Goal: Check status: Check status

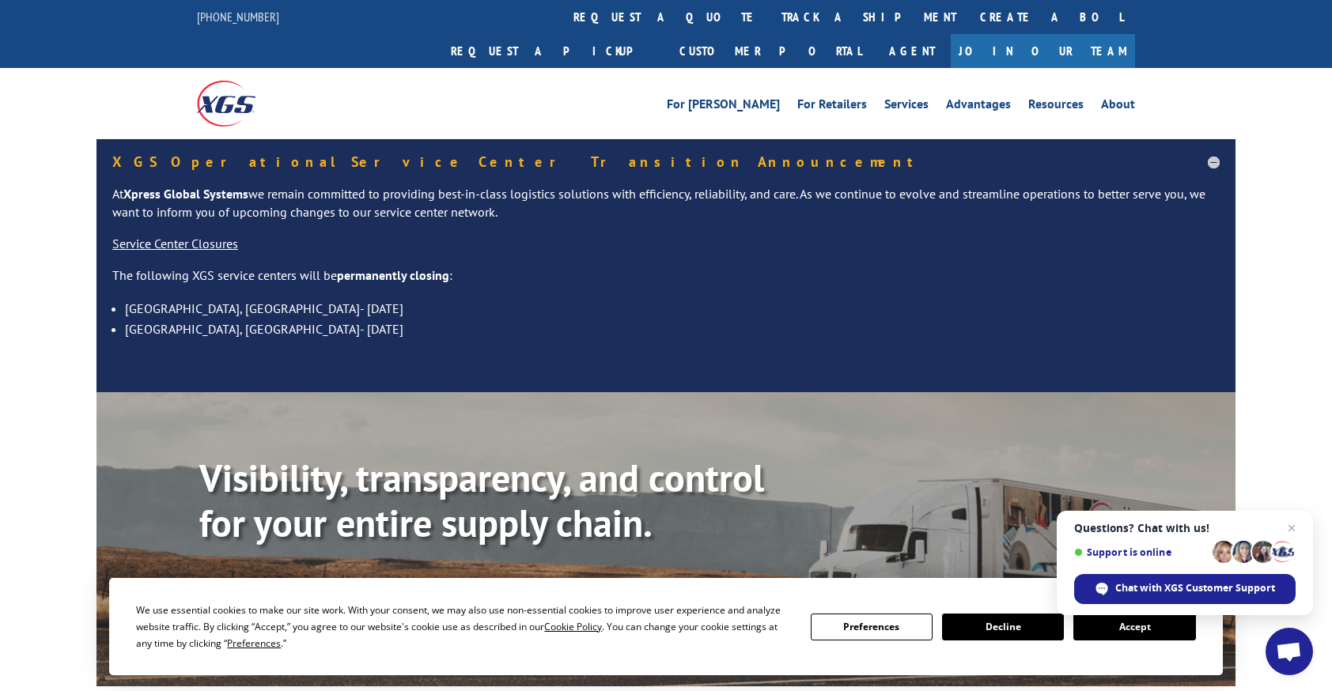
click at [1215, 185] on p "At Xpress Global Systems we remain committed to providing best-in-class logisti…" at bounding box center [665, 210] width 1107 height 51
click at [421, 579] on link "Track shipment" at bounding box center [437, 595] width 149 height 33
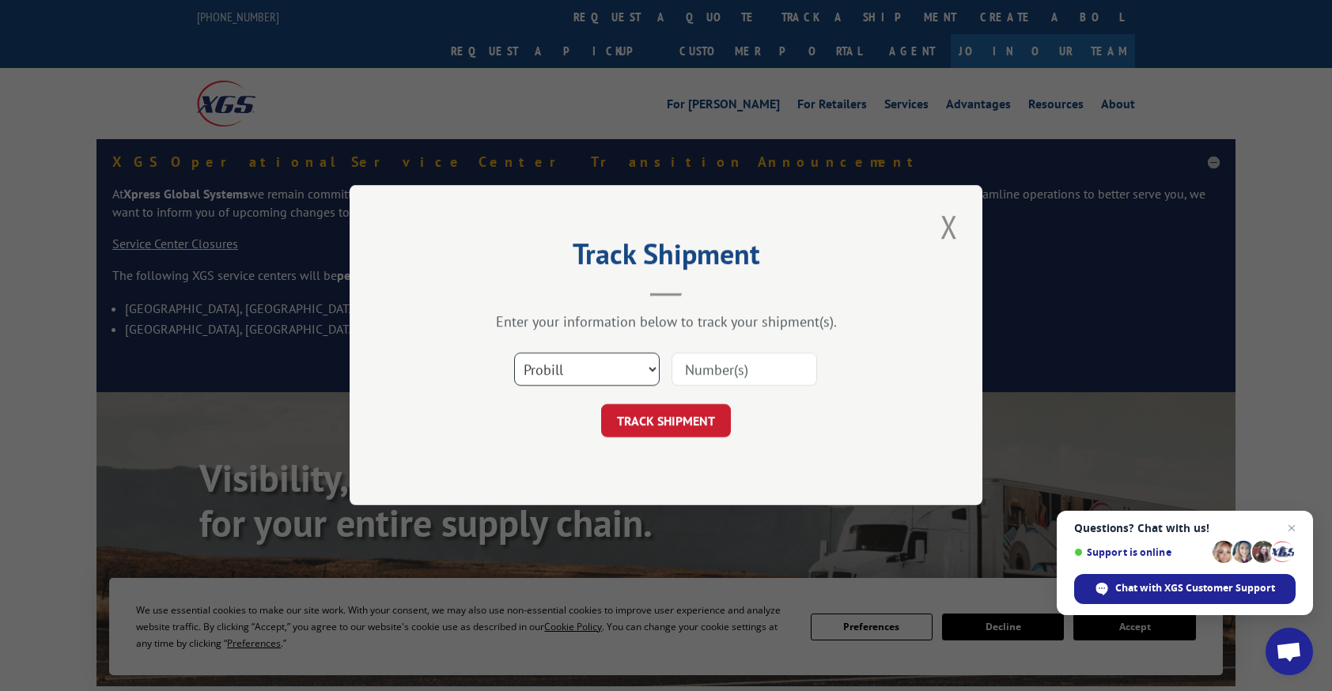
click at [573, 361] on select "Select category... Probill BOL PO" at bounding box center [587, 370] width 146 height 33
select select "bol"
click at [514, 354] on select "Select category... Probill BOL PO" at bounding box center [587, 370] width 146 height 33
click at [717, 373] on input at bounding box center [744, 370] width 146 height 33
paste input "5946831"
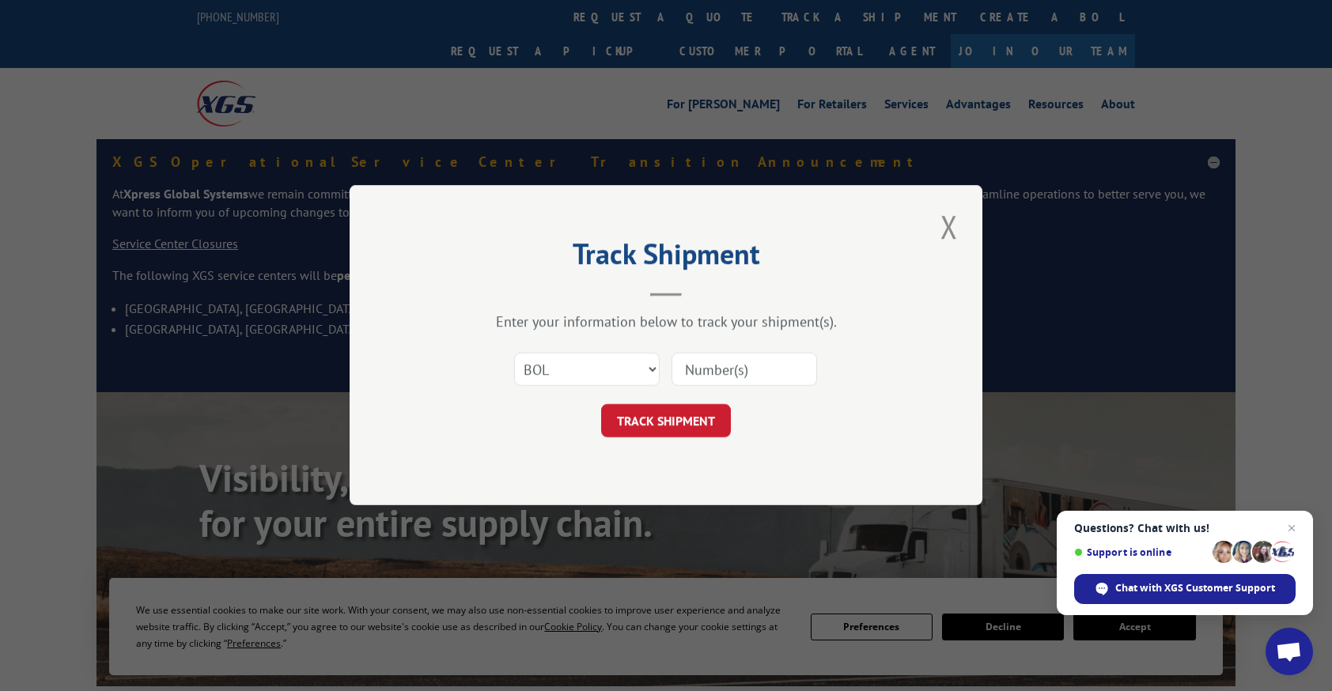
type input "5946831"
click at [677, 408] on button "TRACK SHIPMENT" at bounding box center [666, 421] width 130 height 33
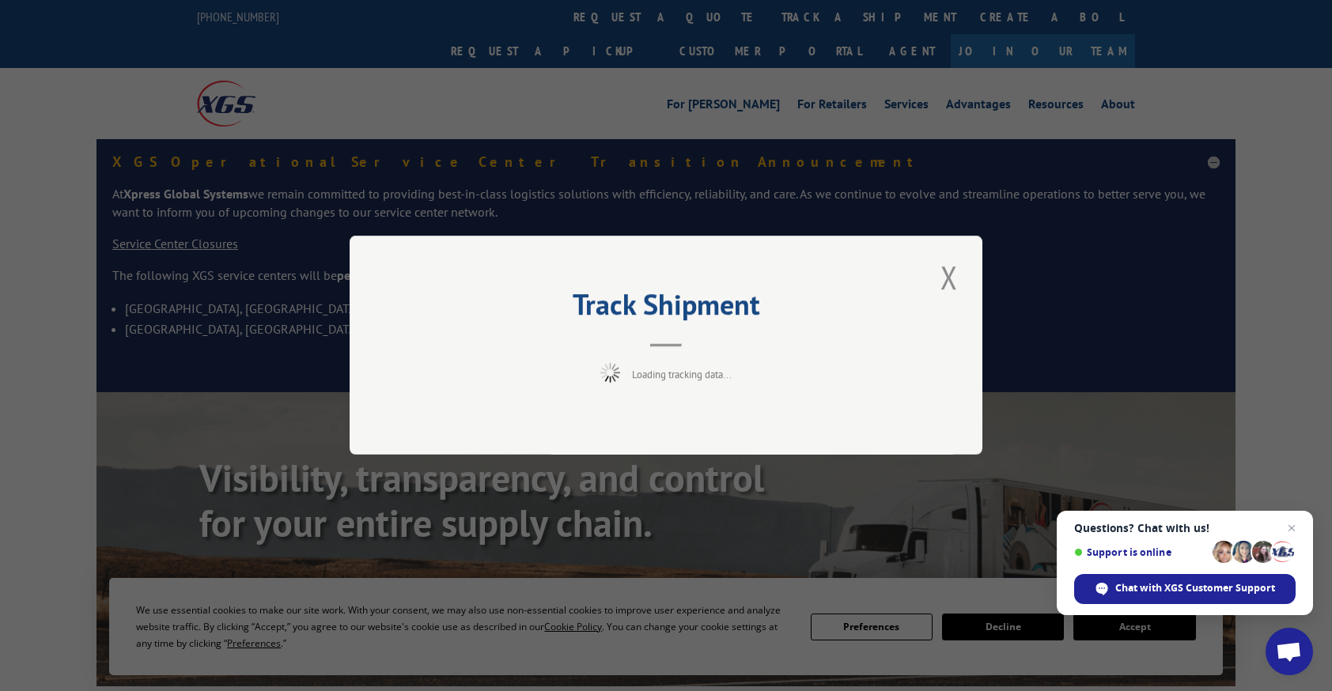
click at [675, 421] on div "Track Shipment Loading tracking data..." at bounding box center [666, 345] width 633 height 219
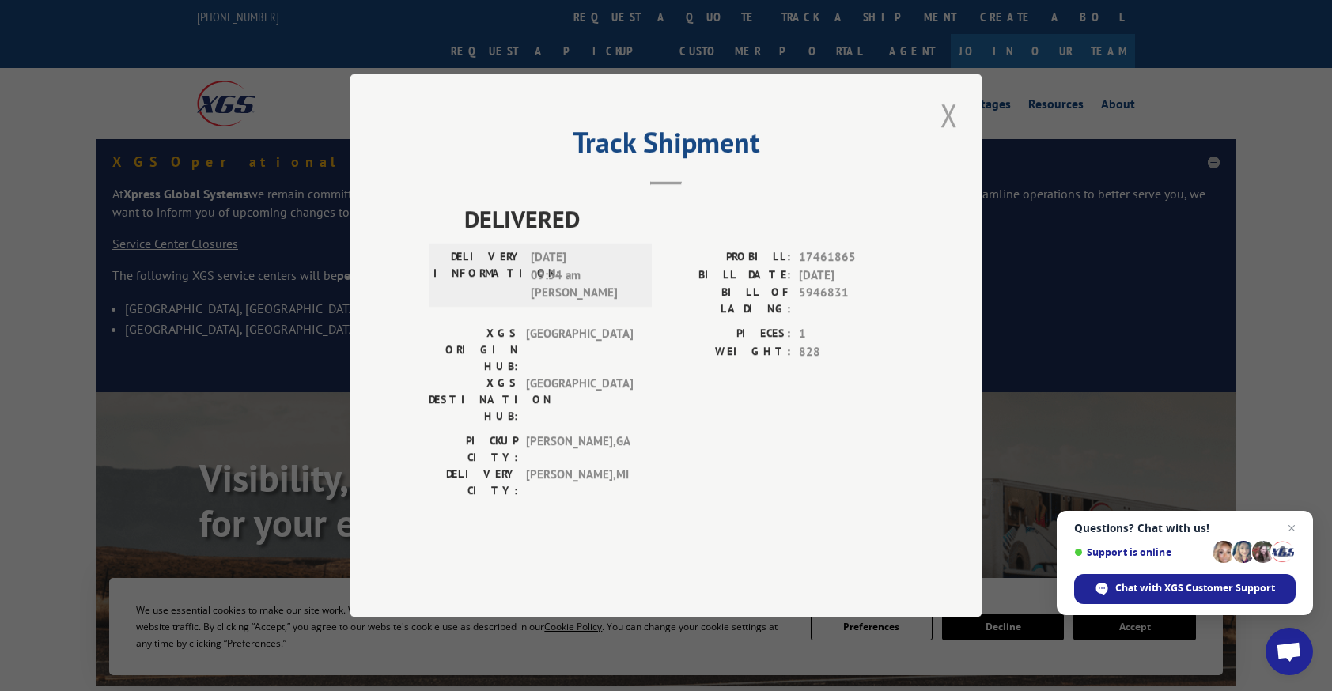
click at [942, 137] on button "Close modal" at bounding box center [949, 115] width 27 height 44
